Goal: Use online tool/utility: Utilize a website feature to perform a specific function

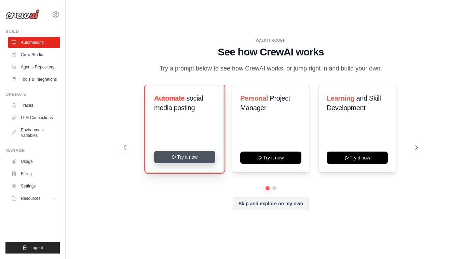
click at [185, 160] on button "Try it now" at bounding box center [184, 157] width 61 height 12
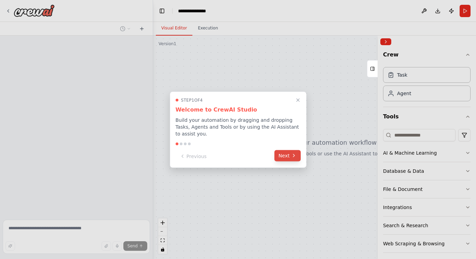
click at [286, 159] on button "Next" at bounding box center [288, 155] width 26 height 11
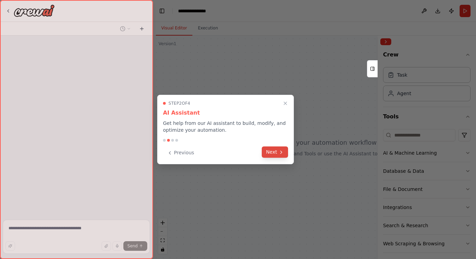
click at [286, 158] on div "Previous Next" at bounding box center [225, 152] width 125 height 11
click at [285, 155] on button "Next" at bounding box center [275, 151] width 26 height 11
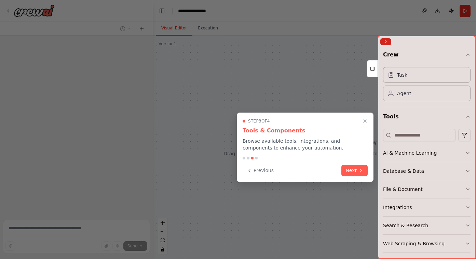
click at [346, 160] on div "Step 3 of 4 Tools & Components Browse available tools, integrations, and compon…" at bounding box center [305, 147] width 137 height 69
click at [349, 166] on button "Next" at bounding box center [355, 169] width 26 height 11
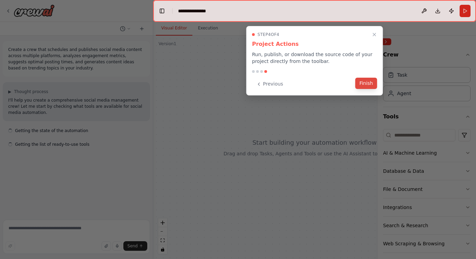
click at [370, 84] on button "Finish" at bounding box center [367, 83] width 22 height 11
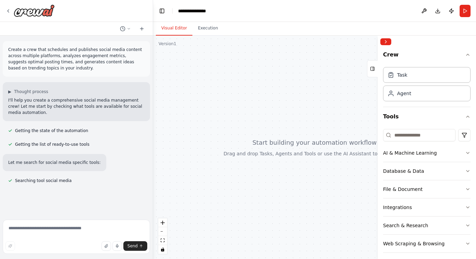
click at [75, 133] on div "Getting the state of the automation" at bounding box center [48, 131] width 91 height 8
click at [66, 109] on p "I'll help you create a comprehensive social media management crew! Let me start…" at bounding box center [76, 106] width 136 height 18
click at [8, 94] on div "▶ Thought process I'll help you create a comprehensive social media management …" at bounding box center [76, 101] width 147 height 39
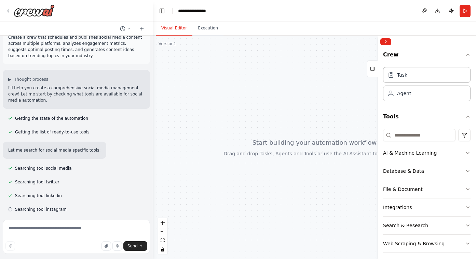
scroll to position [14, 0]
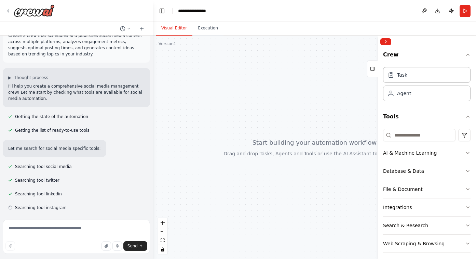
click at [201, 5] on header "**********" at bounding box center [314, 11] width 323 height 22
click at [199, 12] on div "**********" at bounding box center [195, 11] width 35 height 7
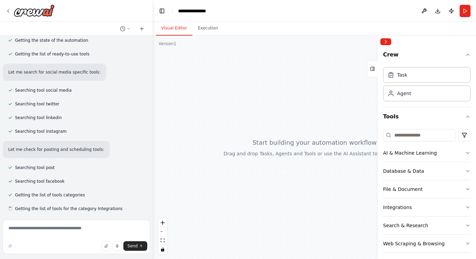
scroll to position [91, 0]
